Goal: Task Accomplishment & Management: Use online tool/utility

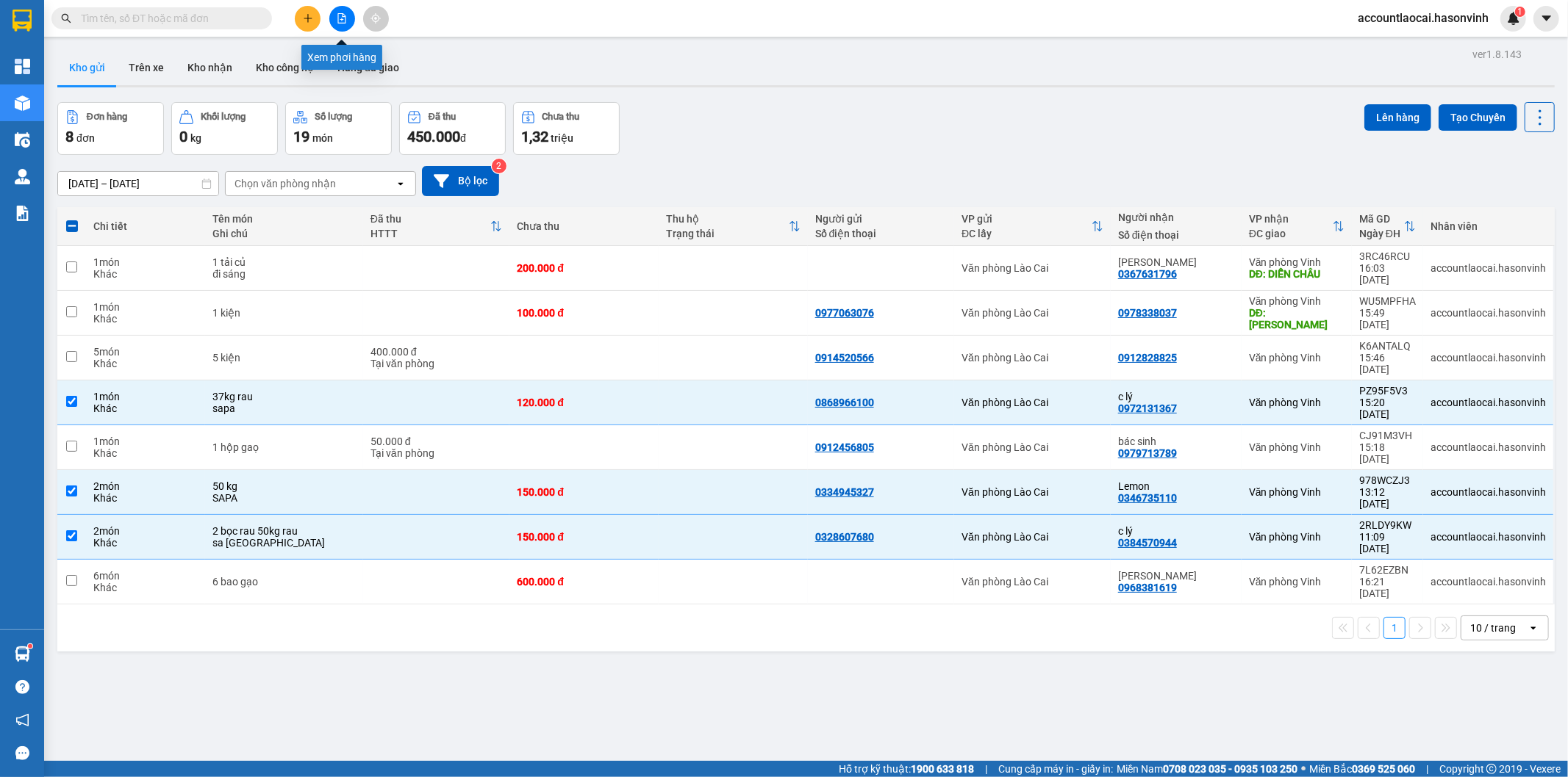
click at [340, 21] on icon "file-add" at bounding box center [341, 18] width 10 height 10
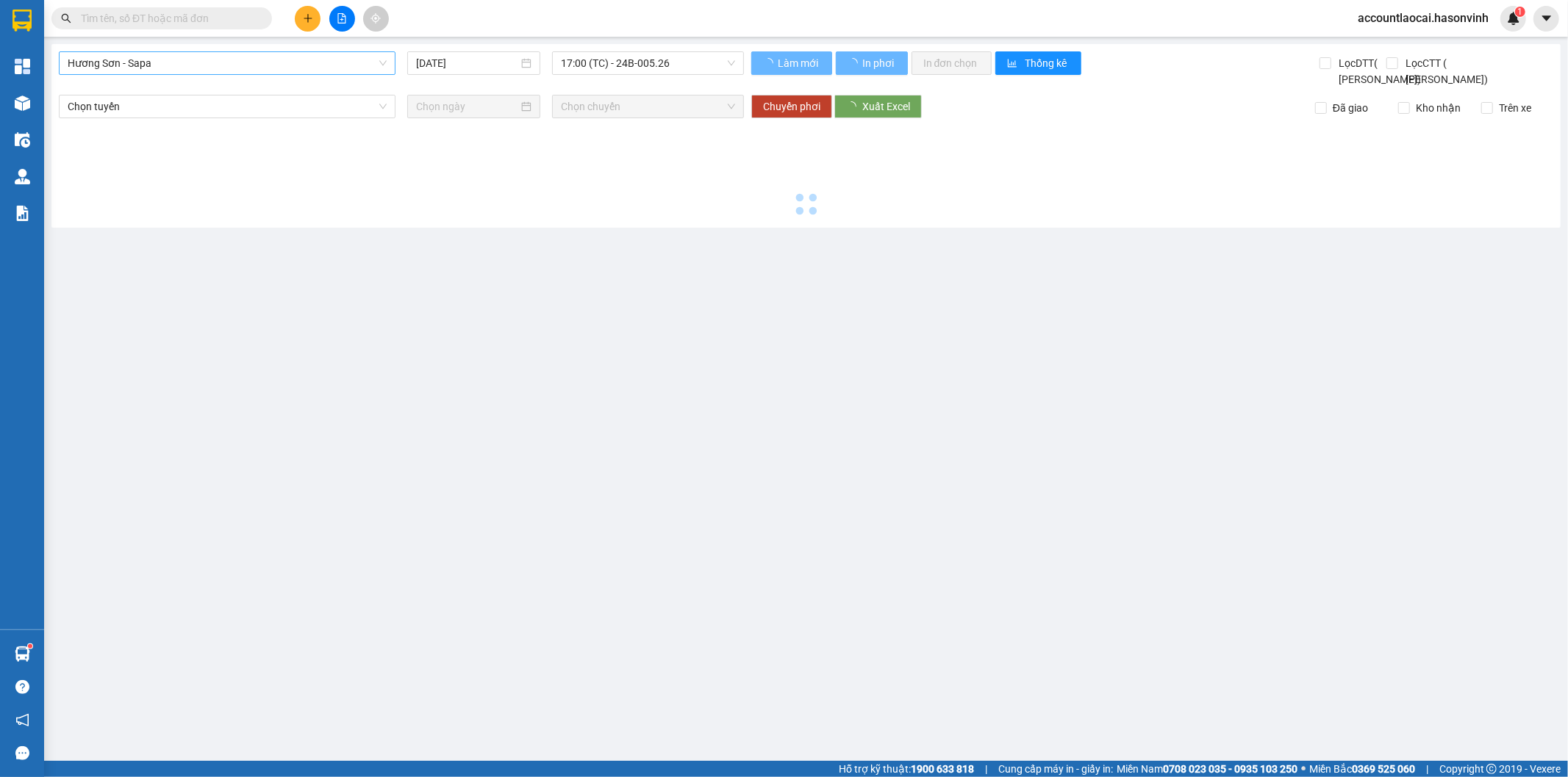
click at [156, 62] on span "Hương Sơn - Sapa" at bounding box center [227, 63] width 319 height 22
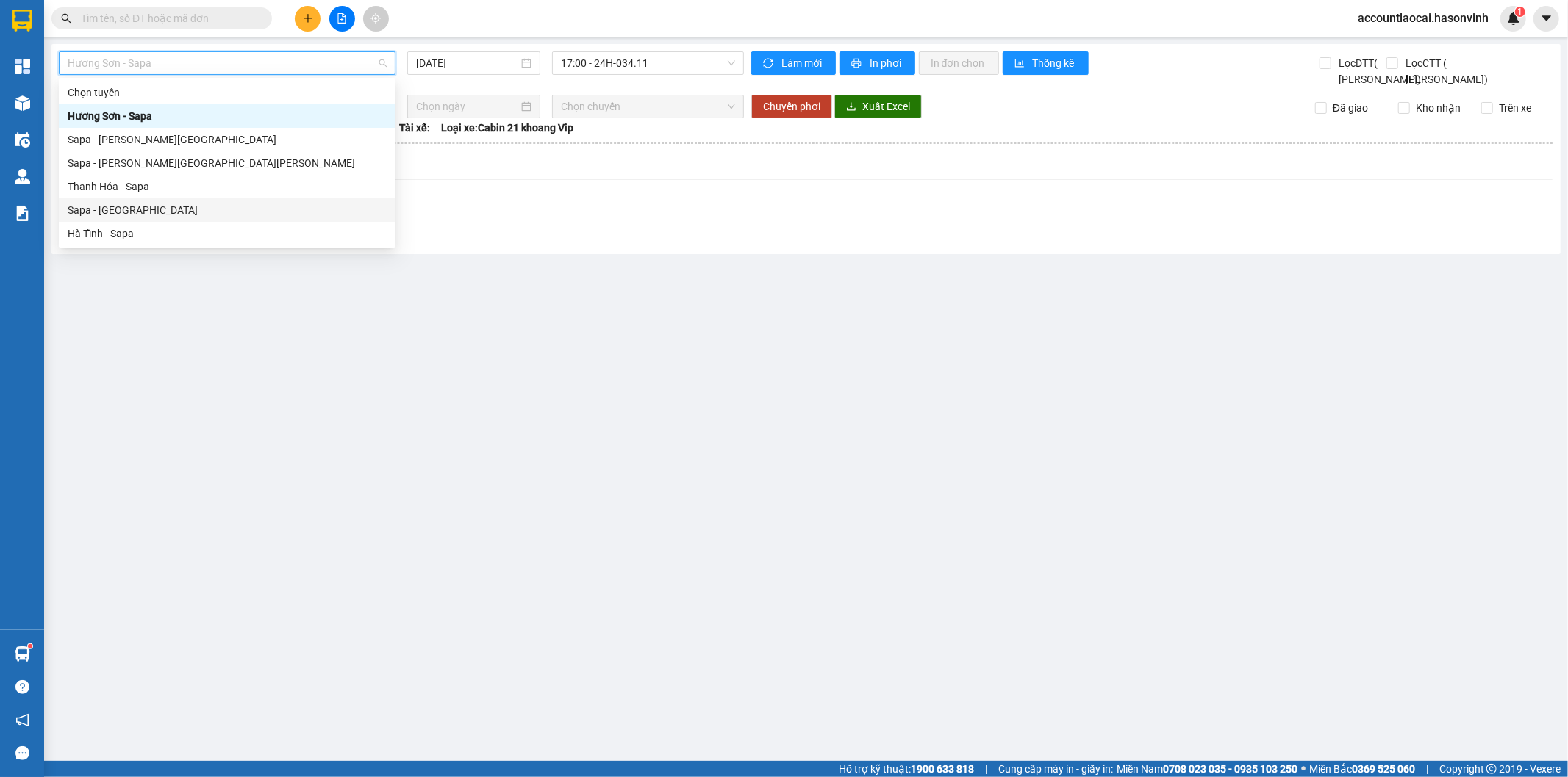
click at [133, 213] on div "Sapa - [GEOGRAPHIC_DATA]" at bounding box center [227, 210] width 319 height 16
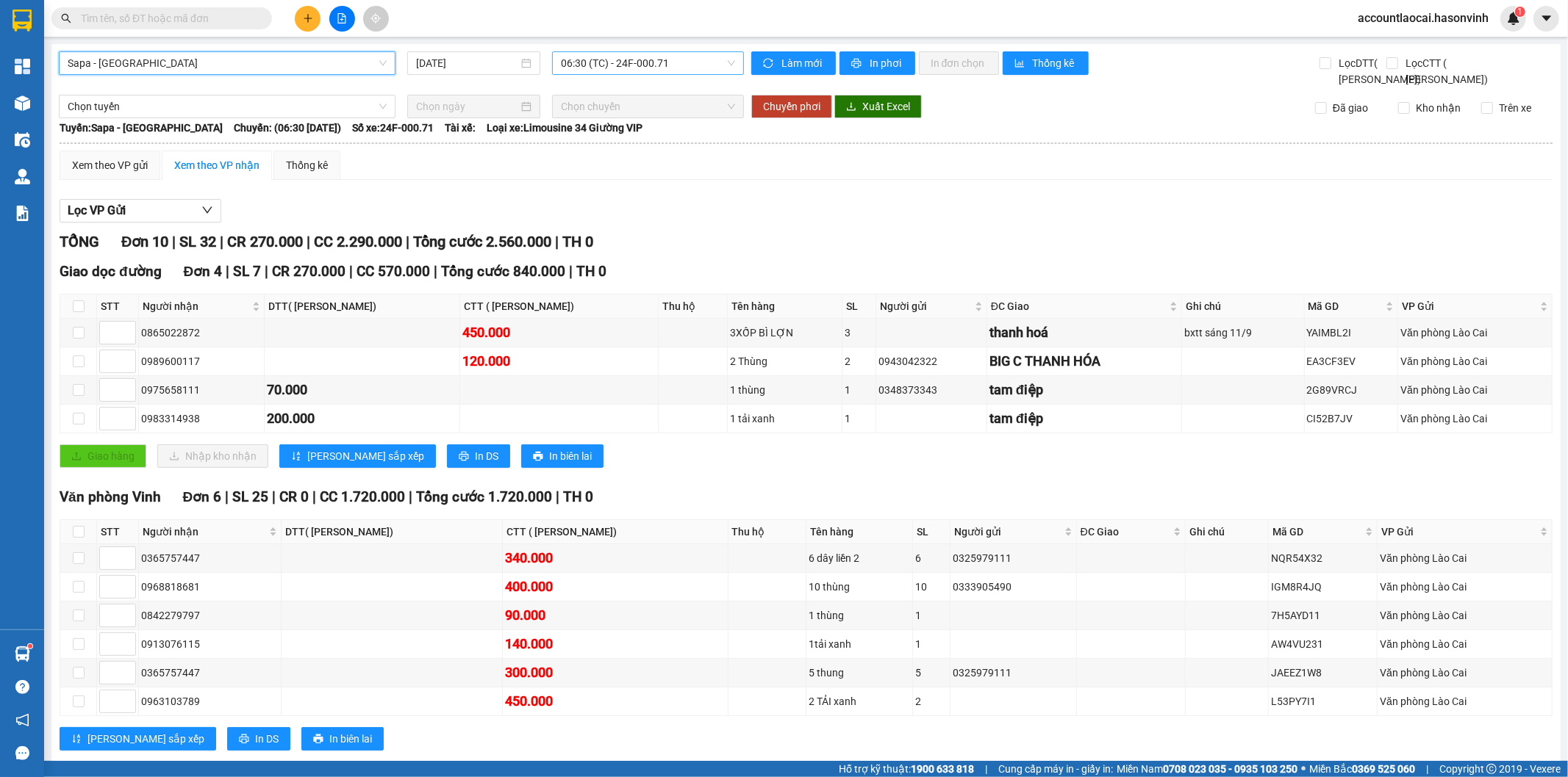
click at [651, 70] on span "06:30 (TC) - 24F-000.71" at bounding box center [648, 63] width 173 height 22
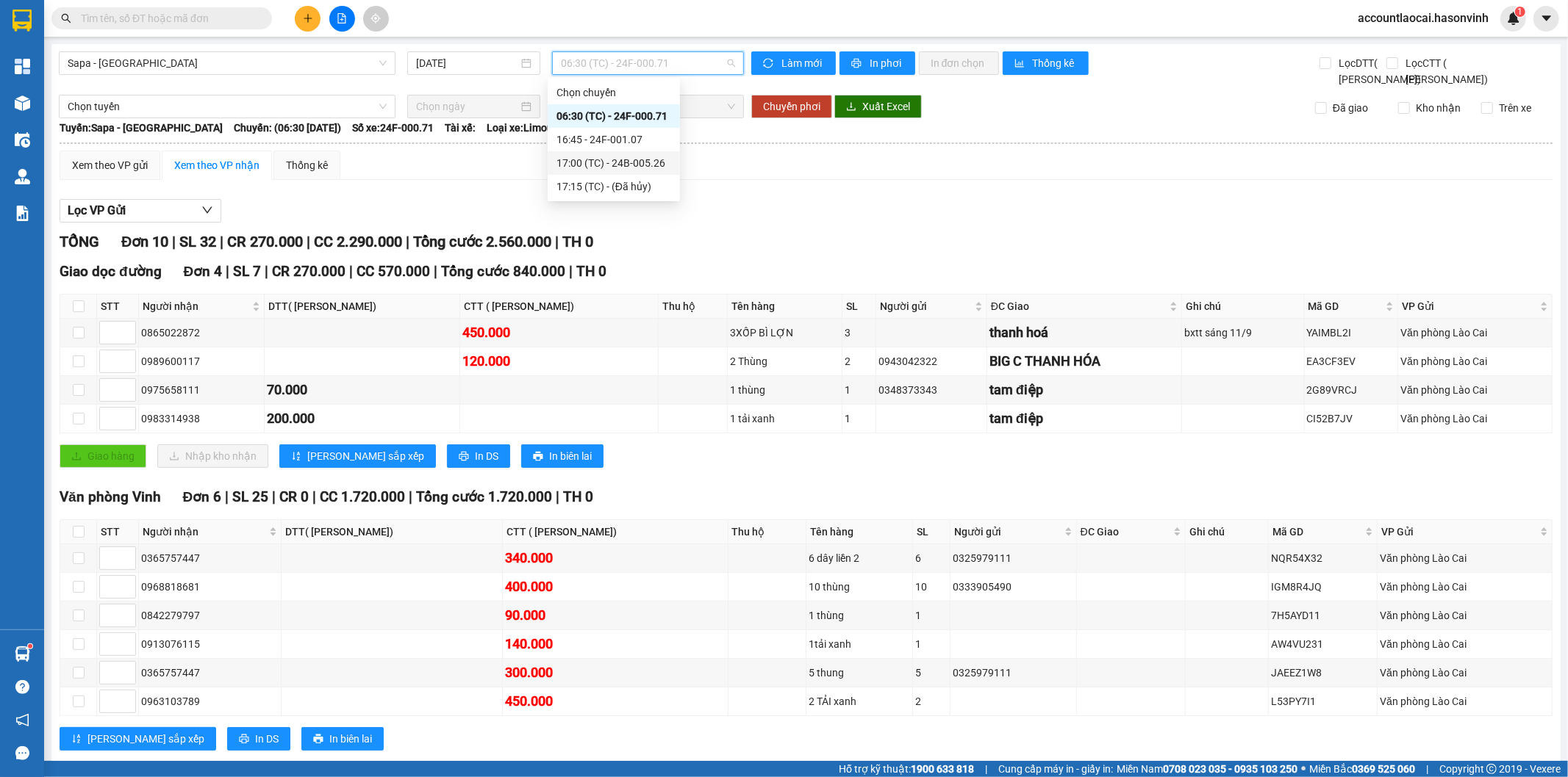
click at [653, 159] on div "17:00 (TC) - 24B-005.26" at bounding box center [614, 162] width 115 height 16
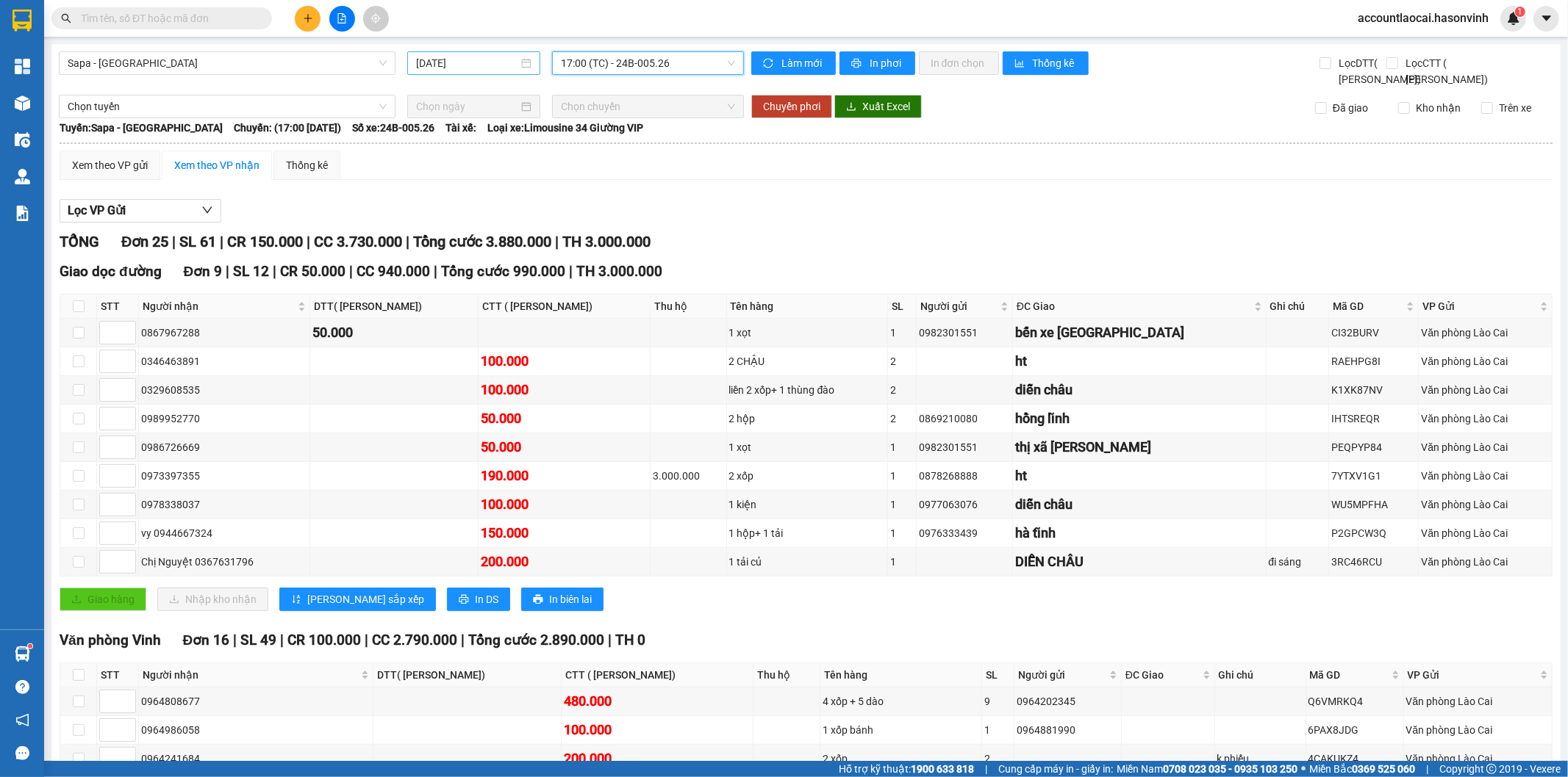
click at [471, 63] on input "[DATE]" at bounding box center [467, 63] width 102 height 16
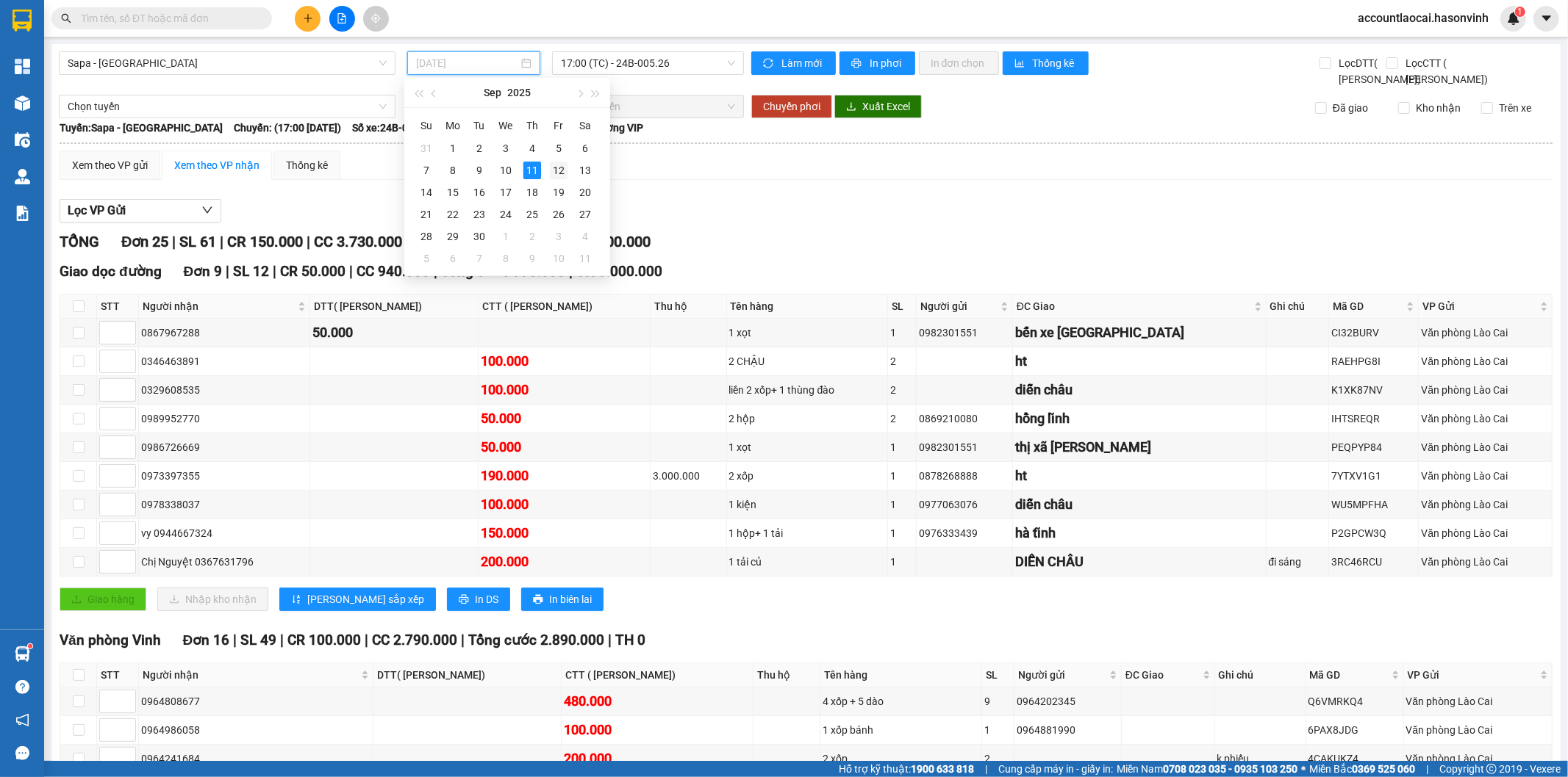
click at [551, 168] on div "12" at bounding box center [558, 170] width 18 height 18
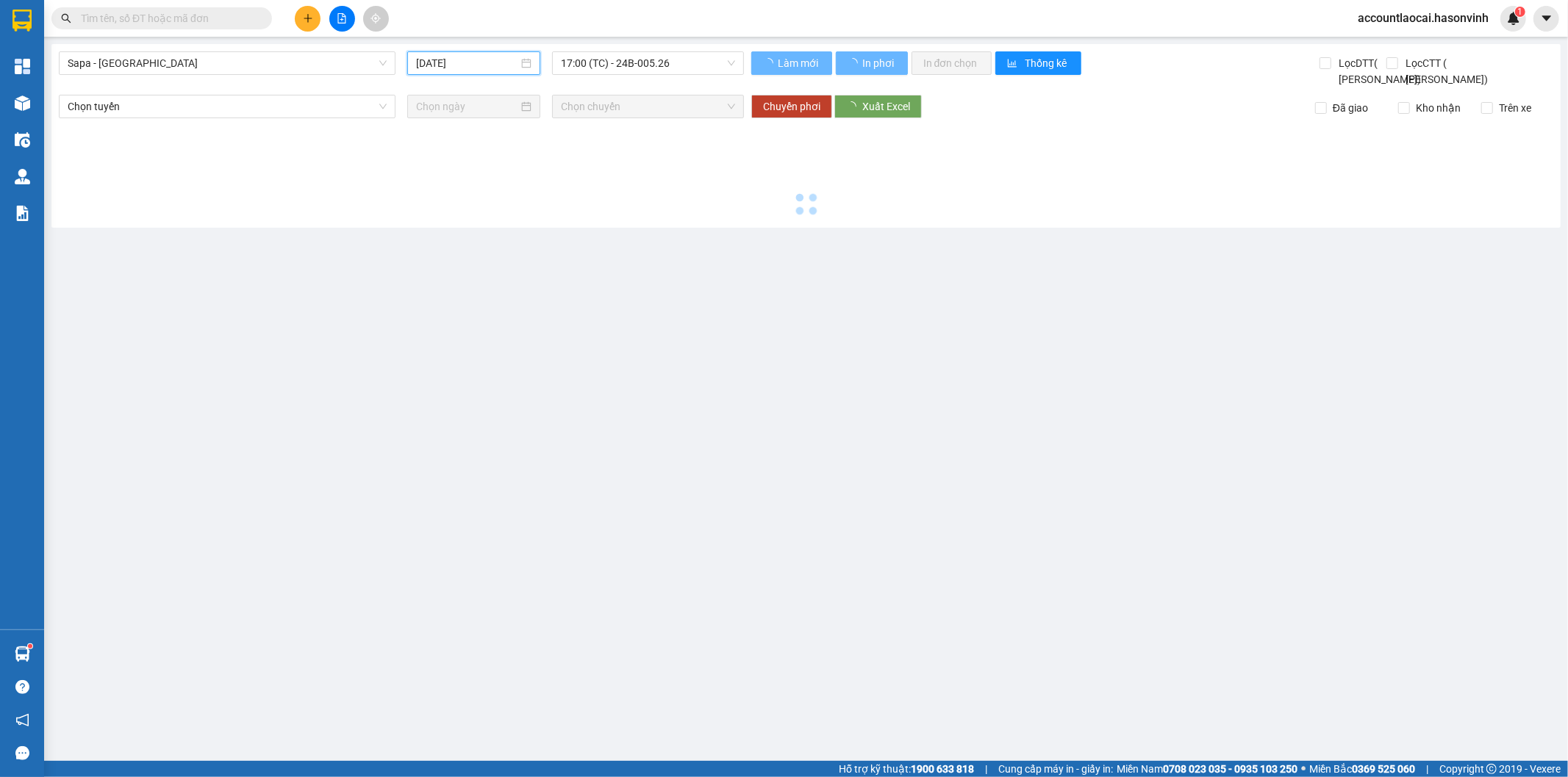
type input "[DATE]"
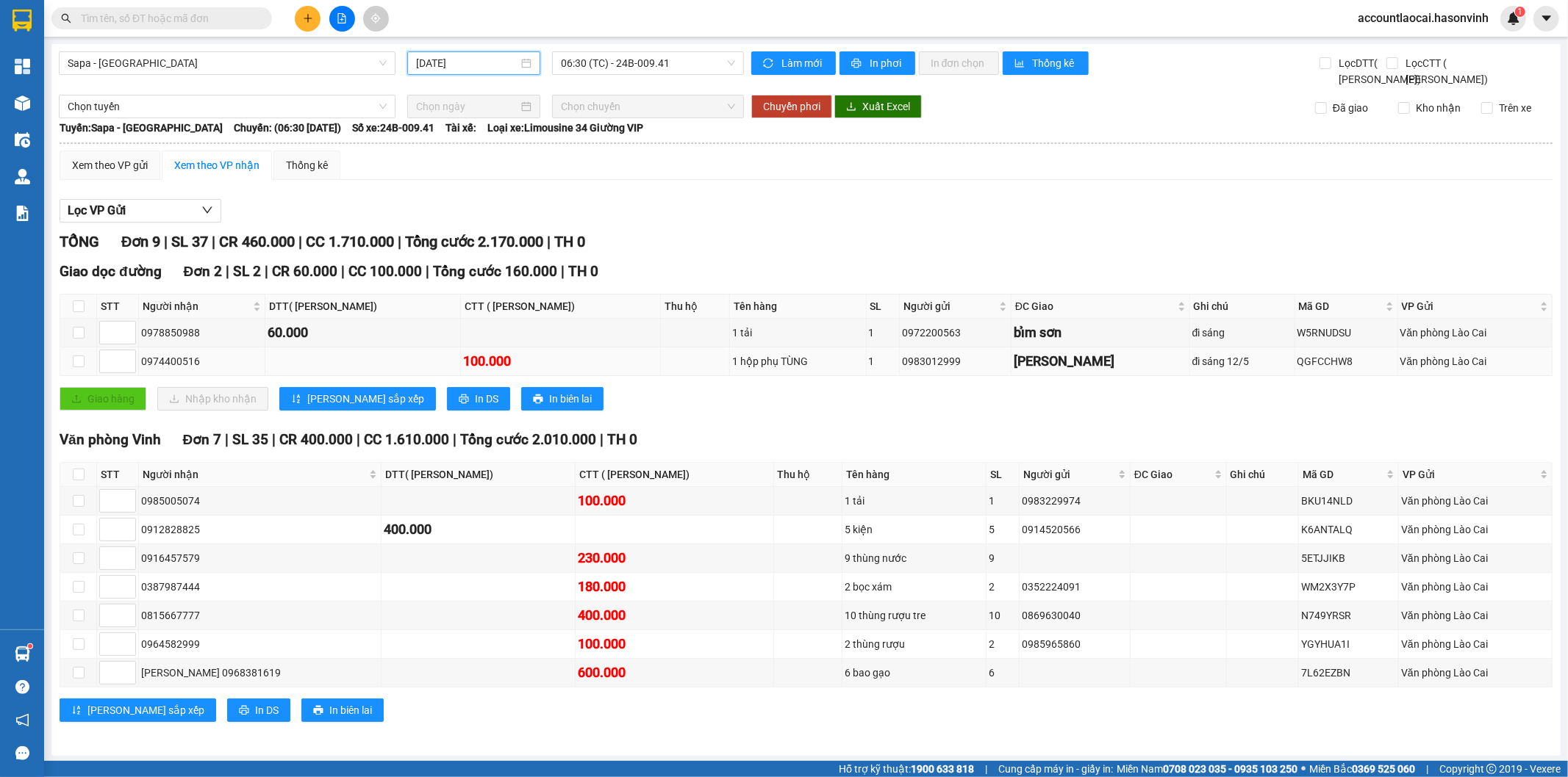
scroll to position [20, 0]
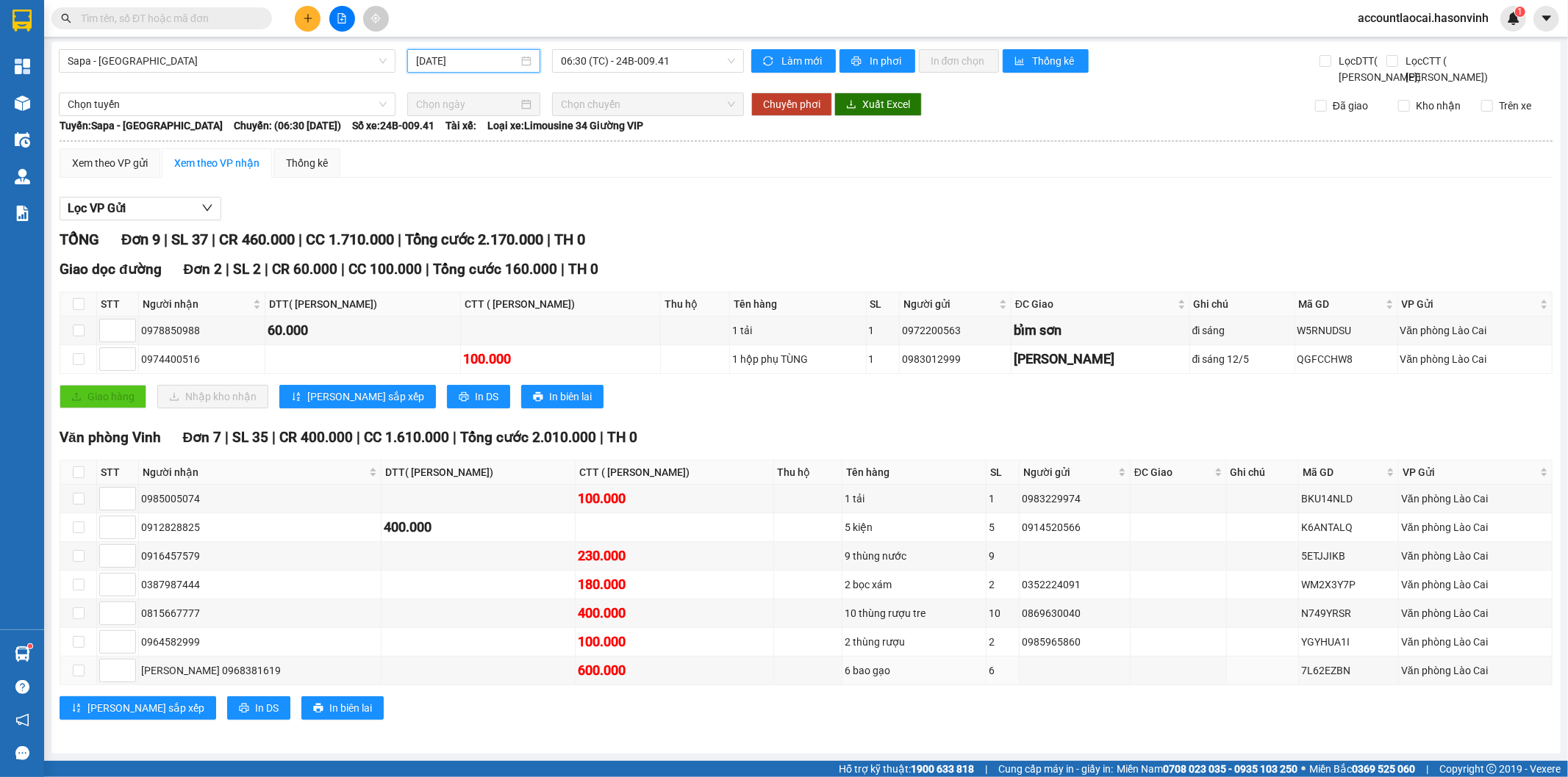
click at [463, 776] on html "Kết quả [PERSON_NAME] ( 0 ) Bộ lọc No Data accountlaocai.hasonvinh 1 [PERSON_NA…" at bounding box center [784, 388] width 1568 height 777
click at [237, 15] on input "text" at bounding box center [167, 18] width 173 height 16
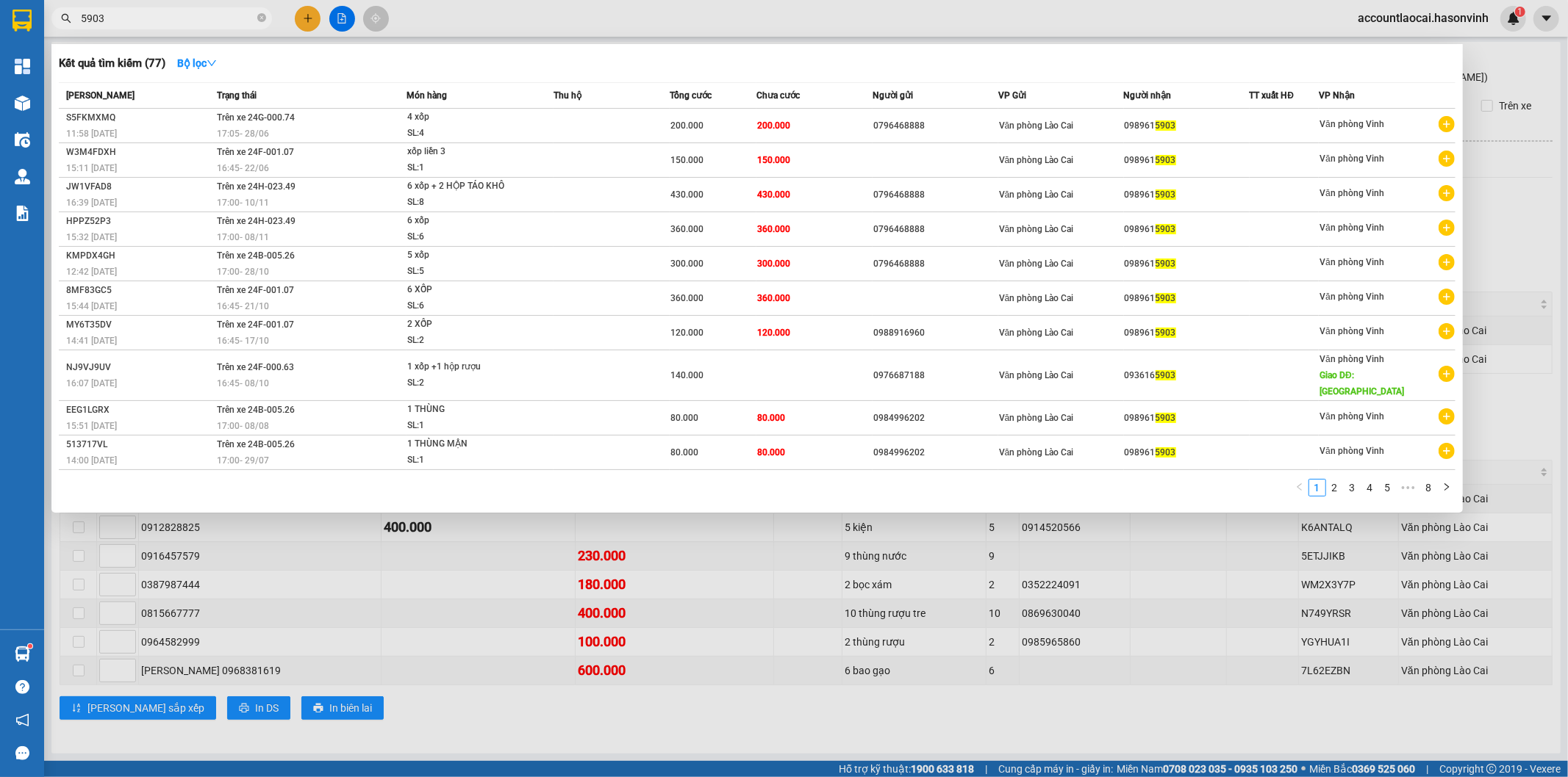
type input "5903"
drag, startPoint x: 664, startPoint y: 766, endPoint x: 564, endPoint y: 776, distance: 100.5
click at [659, 766] on div at bounding box center [784, 388] width 1568 height 777
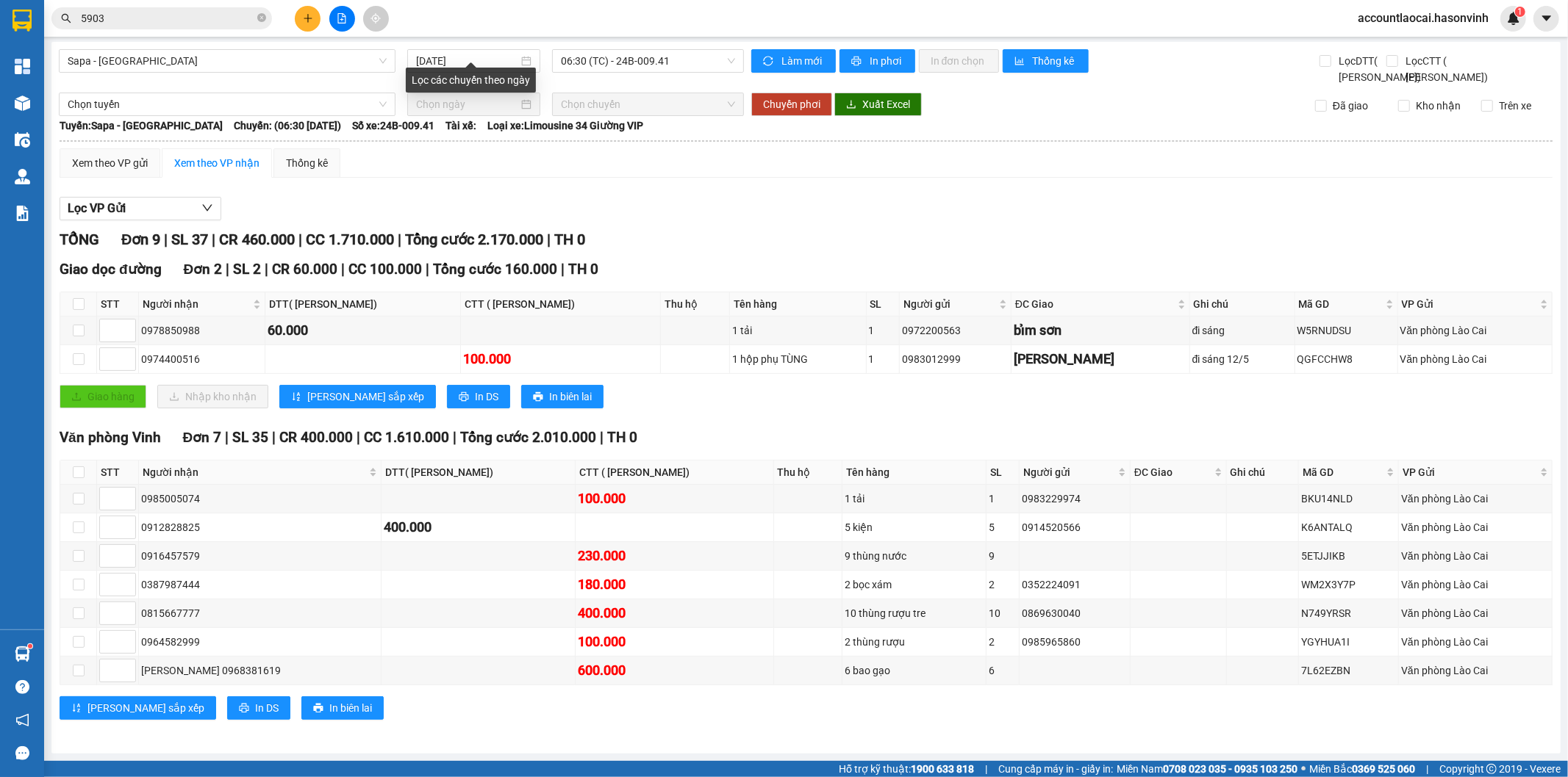
click at [745, 117] on div "[PERSON_NAME]: [PERSON_NAME]: (06:30 [DATE]) Số xe: 24B-009.41 Tài xế: [PERSON_…" at bounding box center [806, 125] width 1493 height 16
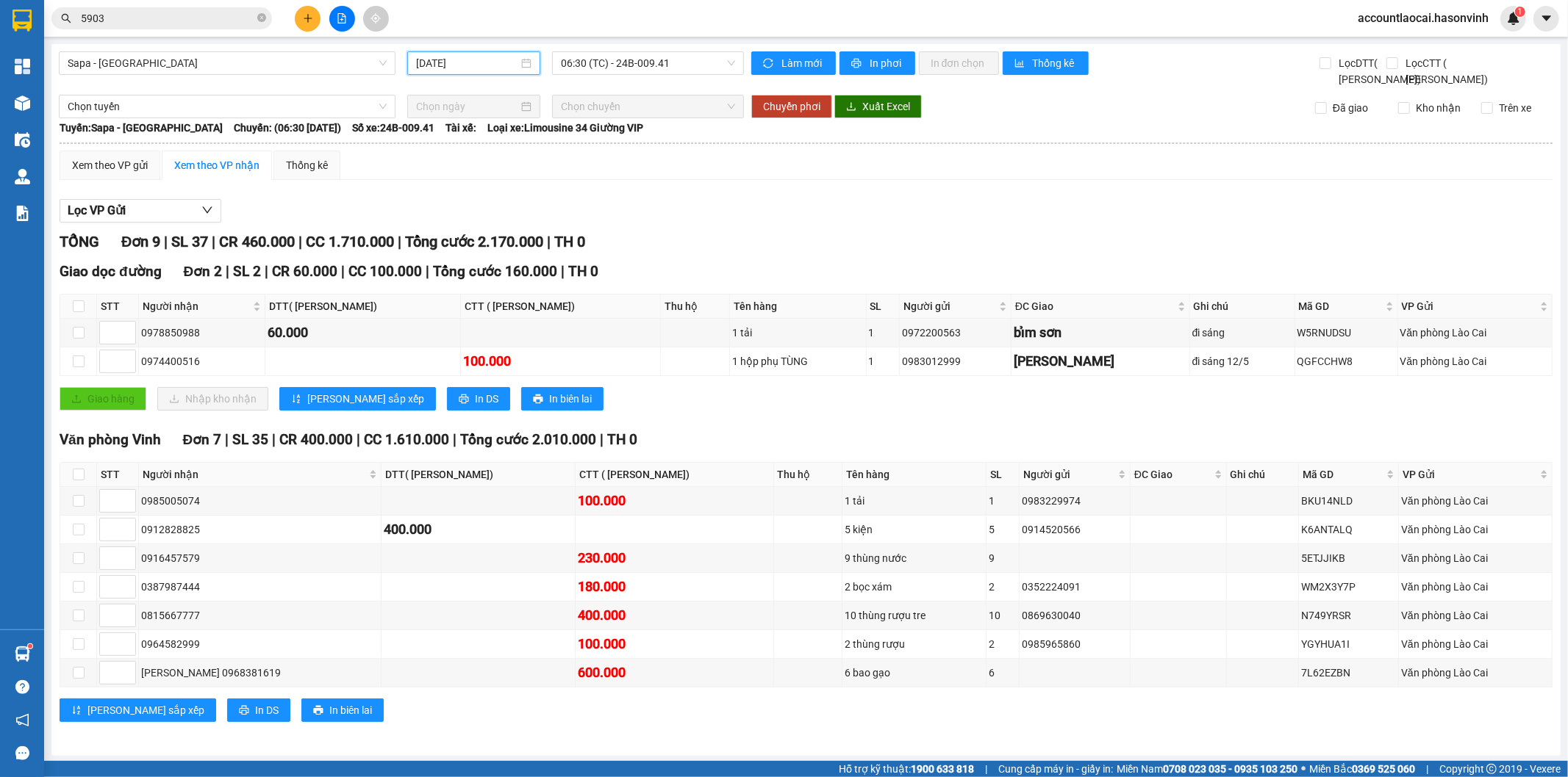
click at [472, 66] on input "[DATE]" at bounding box center [467, 63] width 102 height 16
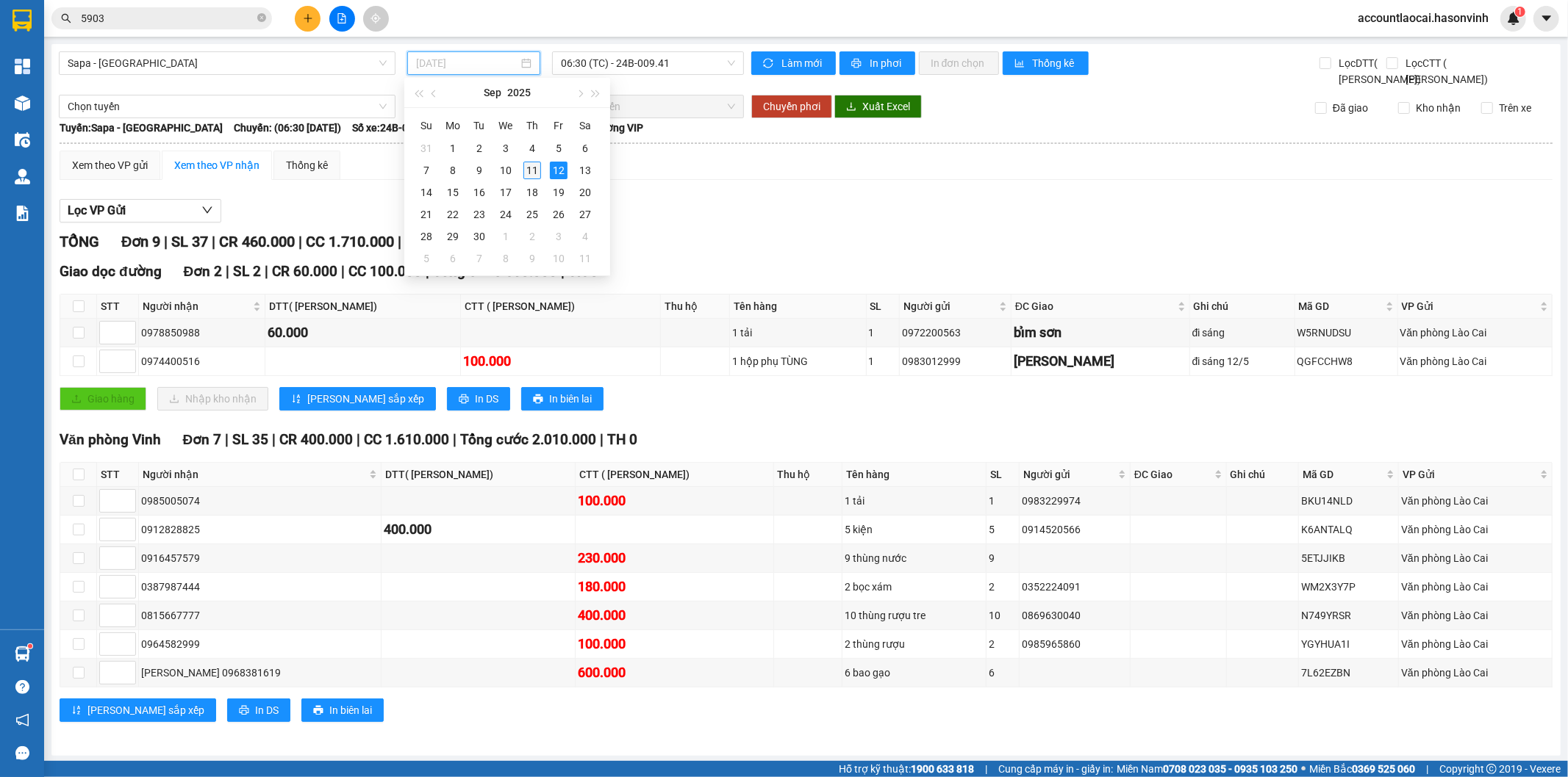
click at [528, 168] on div "11" at bounding box center [532, 170] width 18 height 18
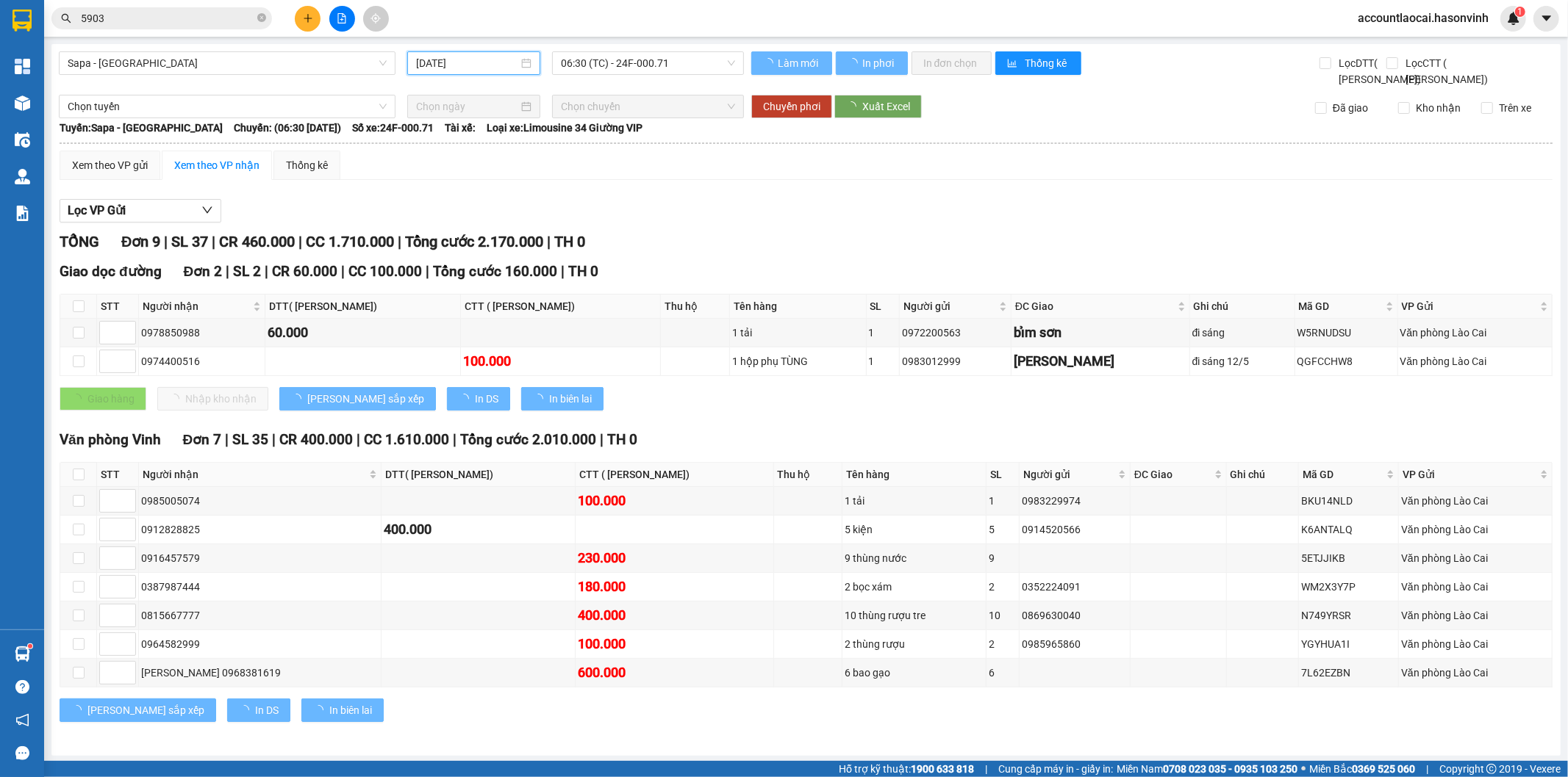
type input "[DATE]"
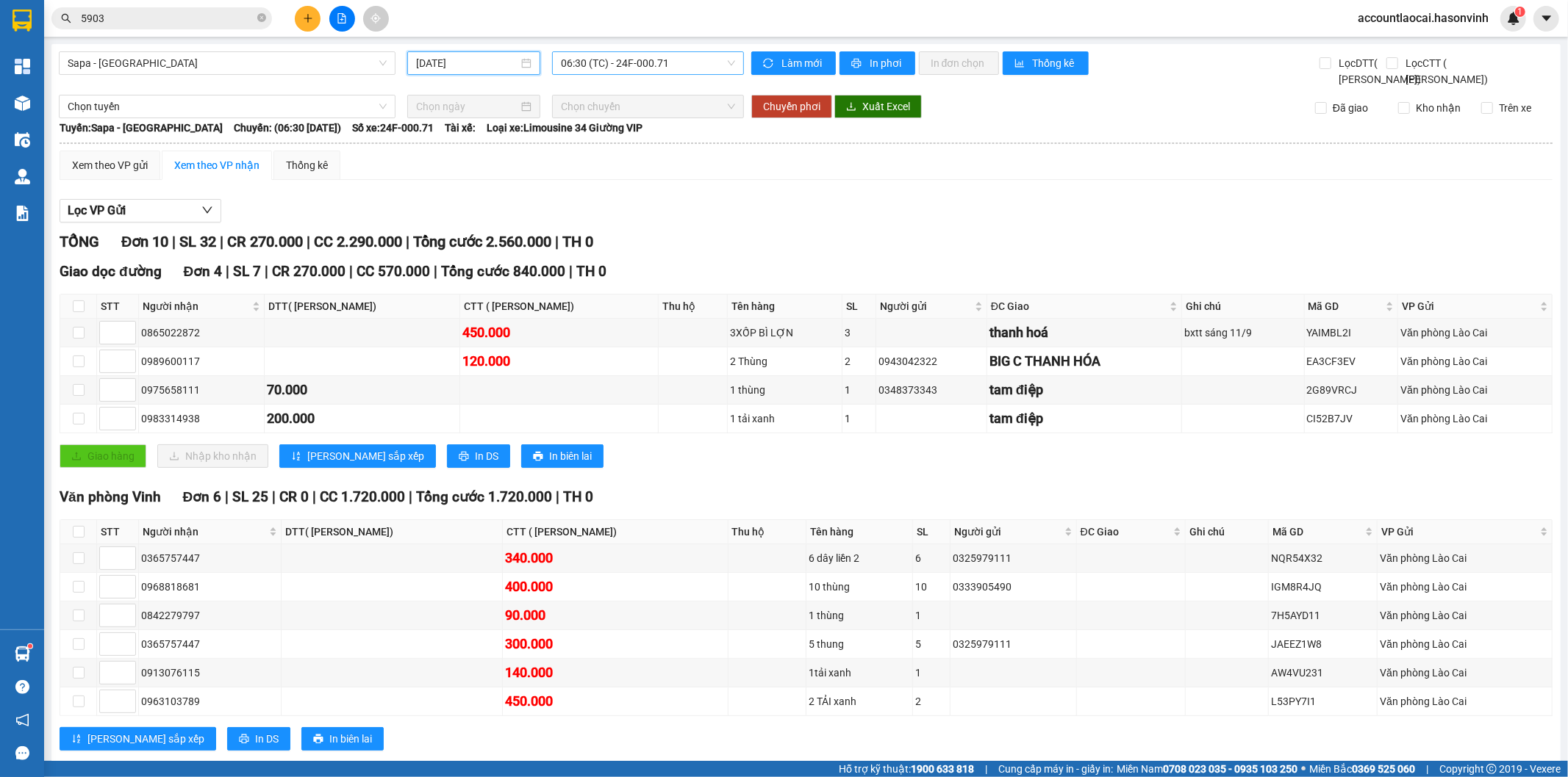
click at [590, 63] on span "06:30 (TC) - 24F-000.71" at bounding box center [648, 63] width 173 height 22
click at [597, 134] on div "16:45 - 24F-001.07" at bounding box center [614, 139] width 115 height 16
